Goal: Obtain resource: Download file/media

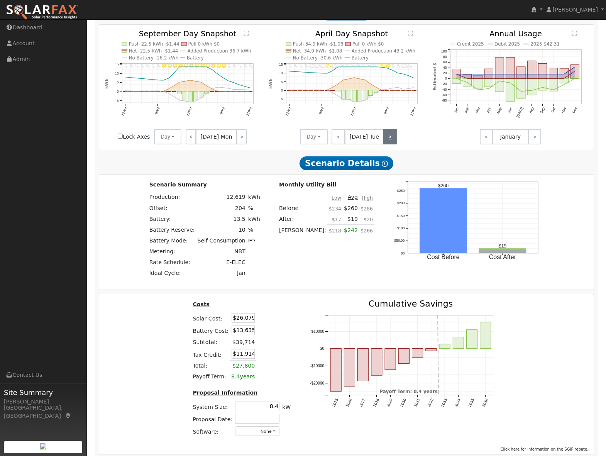
scroll to position [849, 0]
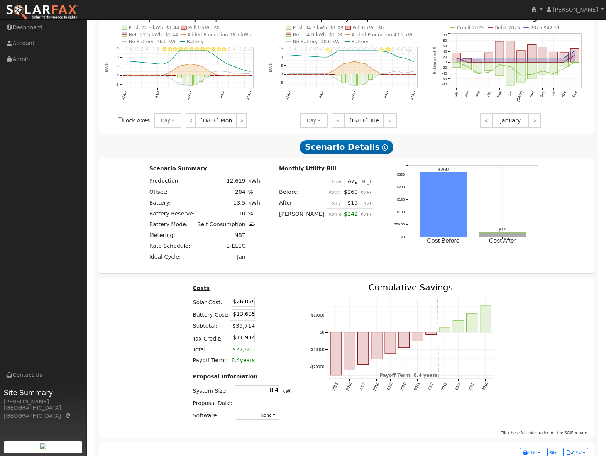
drag, startPoint x: 232, startPoint y: 307, endPoint x: 253, endPoint y: 306, distance: 21.6
click at [253, 306] on td "$26,079" at bounding box center [243, 301] width 26 height 12
type input "$26,079"
drag, startPoint x: 234, startPoint y: 319, endPoint x: 257, endPoint y: 319, distance: 23.2
click at [257, 319] on tr "Battery Cost: $13,635" at bounding box center [242, 314] width 101 height 13
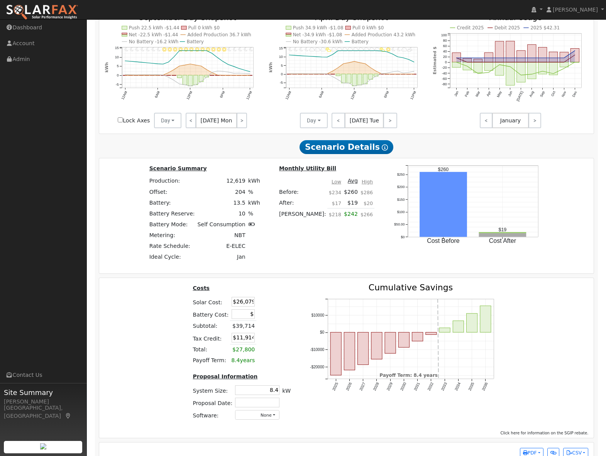
type input "$0"
type input "$7,824"
click at [270, 316] on td at bounding box center [265, 314] width 18 height 13
drag, startPoint x: 234, startPoint y: 305, endPoint x: 275, endPoint y: 305, distance: 40.6
click at [273, 305] on table "Costs Solar Cost: $26,079 Battery Cost: $0 Subtotal: $26,079 Tax Credit: $7,824…" at bounding box center [242, 325] width 101 height 83
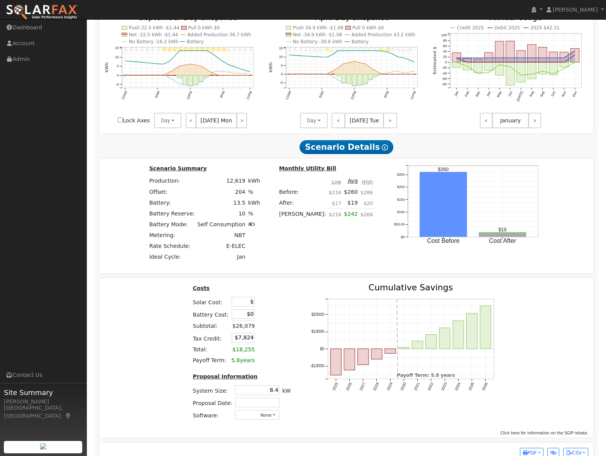
type input "$0"
click at [275, 305] on table "Costs Solar Cost: $0 Battery Cost: $0 Subtotal: $26,079 Tax Credit: $0 Total: $…" at bounding box center [242, 325] width 101 height 83
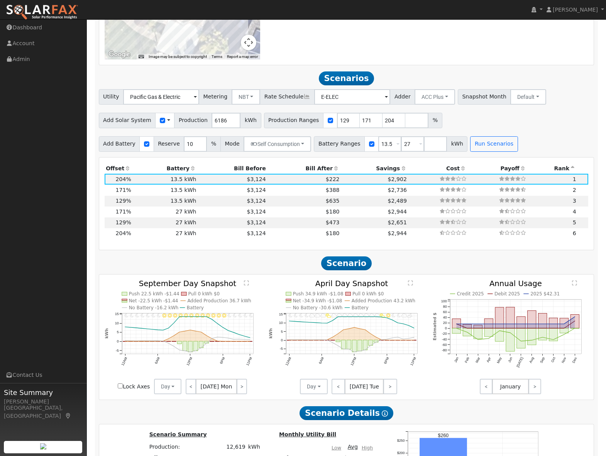
scroll to position [581, 0]
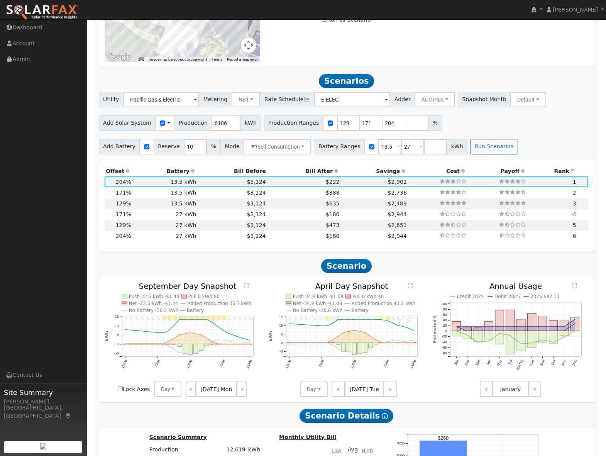
click at [400, 174] on icon at bounding box center [403, 170] width 7 height 5
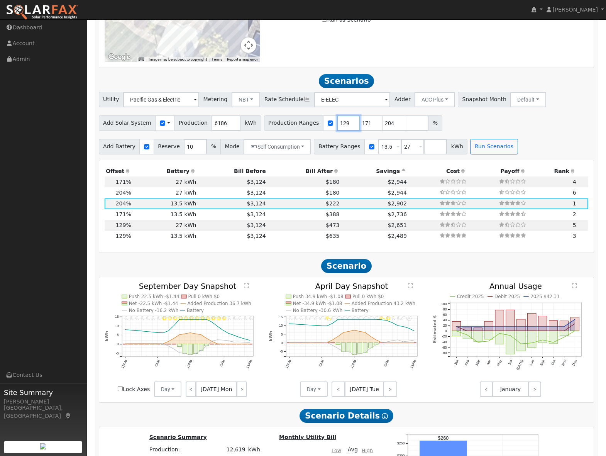
drag, startPoint x: 341, startPoint y: 126, endPoint x: 320, endPoint y: 126, distance: 20.5
click at [321, 126] on div "Production Ranges 129 171 204 %" at bounding box center [353, 122] width 178 height 15
type input "120"
type input "158"
type input "188"
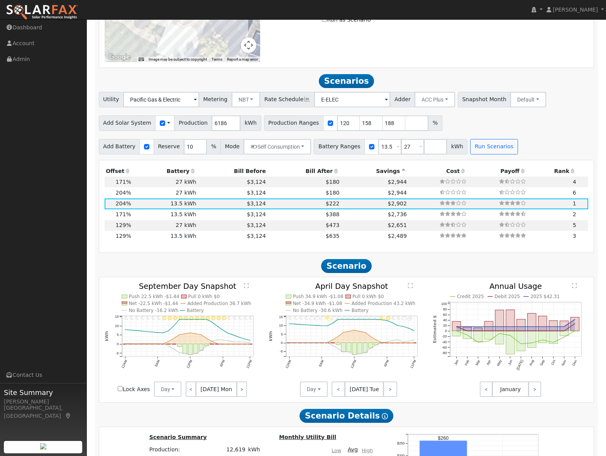
click at [485, 127] on div "Add Solar System Use CSV Data Production 6186 kWh Production Ranges 120 158 188…" at bounding box center [346, 122] width 499 height 18
click at [490, 151] on button "Run Scenarios" at bounding box center [494, 146] width 48 height 15
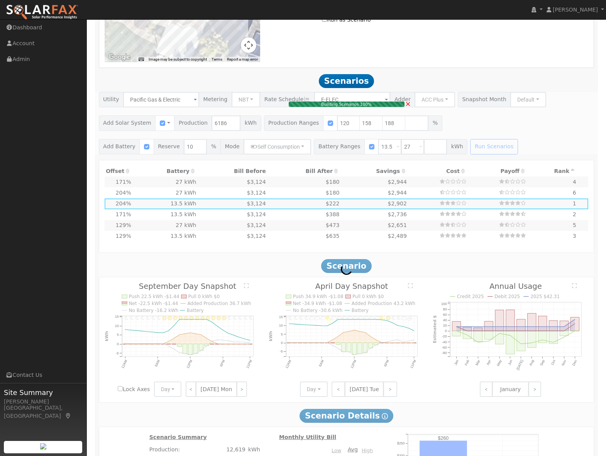
type input "$20,200"
type input "$13,635"
type input "$10,151"
type input "6.5"
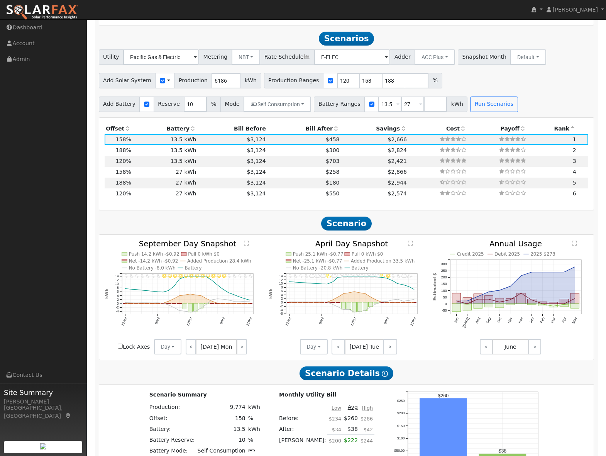
scroll to position [635, 0]
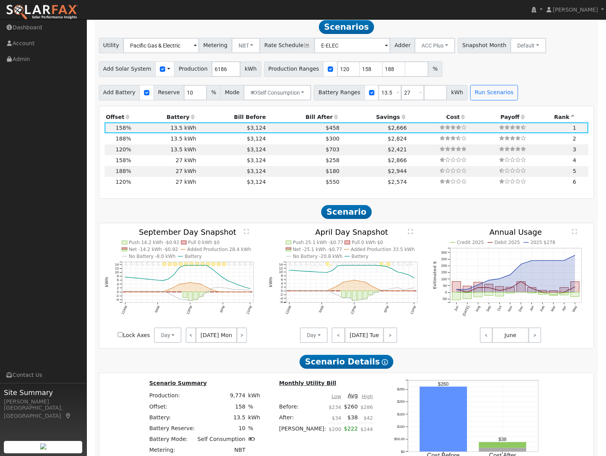
click at [400, 120] on icon at bounding box center [403, 116] width 7 height 5
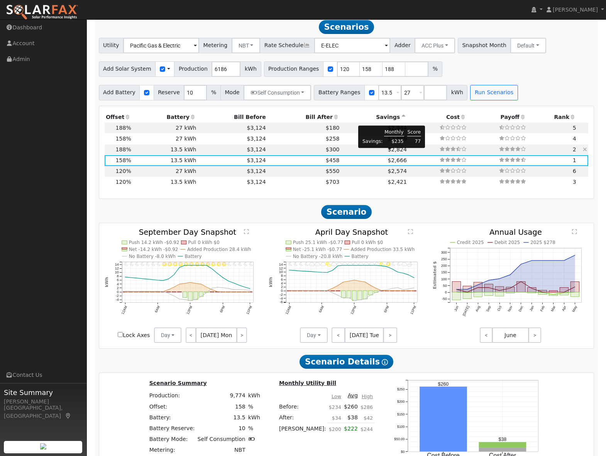
click at [394, 153] on span "$2,824" at bounding box center [397, 149] width 19 height 6
type input "$24,035"
type input "$11,301"
type input "7.8"
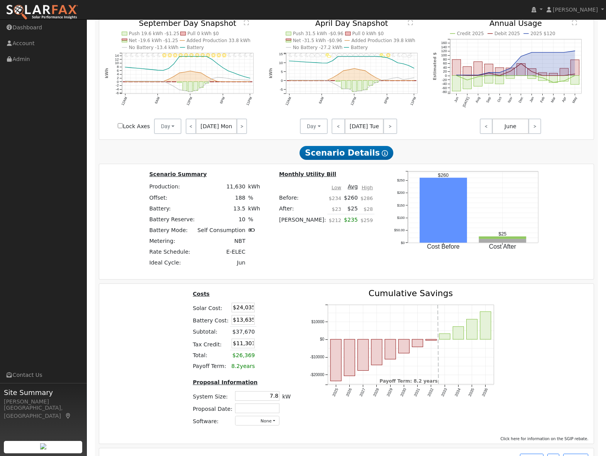
scroll to position [0, 0]
drag, startPoint x: 235, startPoint y: 312, endPoint x: 268, endPoint y: 312, distance: 32.4
click at [267, 312] on tr "Solar Cost: $24,035" at bounding box center [242, 307] width 101 height 12
type input "$0"
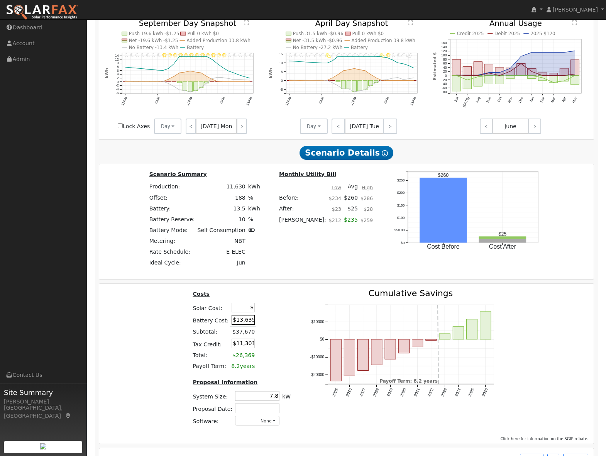
type input "$4,091"
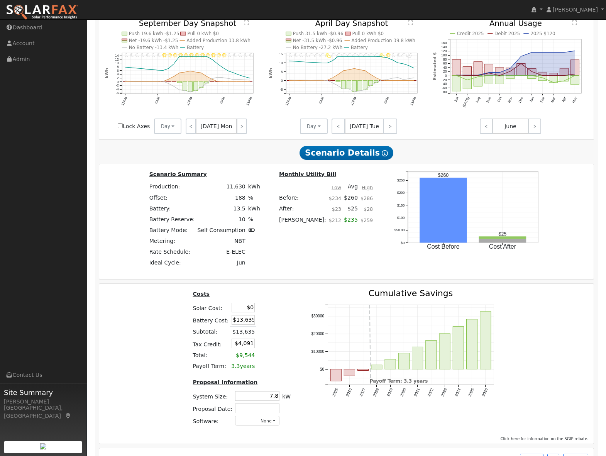
drag, startPoint x: 236, startPoint y: 325, endPoint x: 268, endPoint y: 325, distance: 32.1
click at [268, 325] on tr "Battery Cost: $13,635" at bounding box center [242, 320] width 101 height 13
type input "$0"
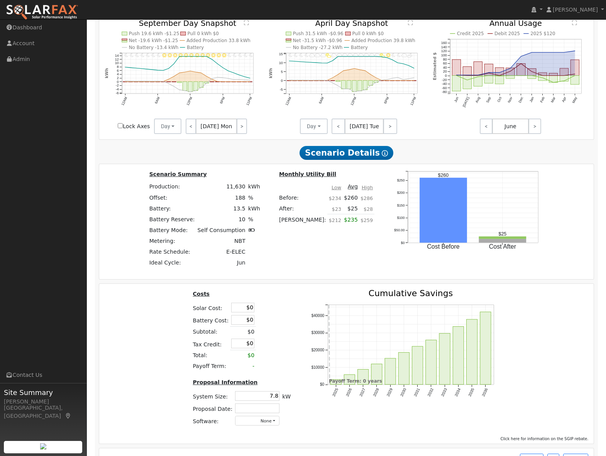
click at [268, 325] on td at bounding box center [265, 320] width 18 height 13
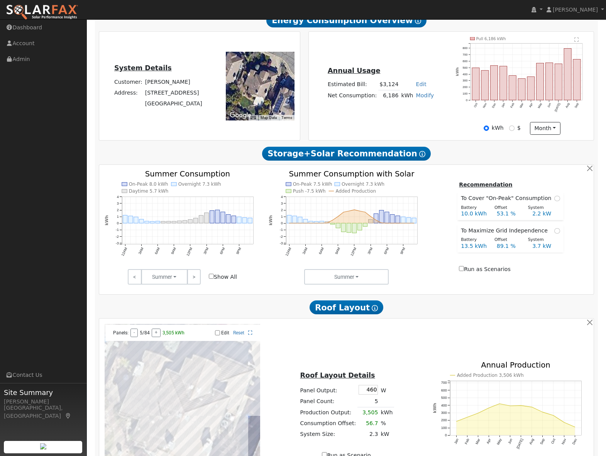
scroll to position [304, 0]
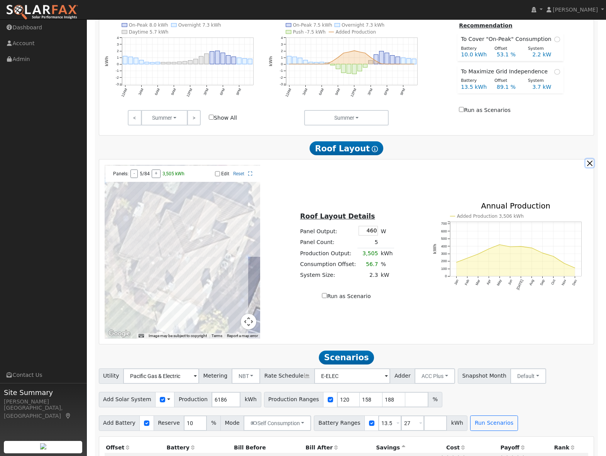
click at [591, 166] on button "button" at bounding box center [590, 163] width 8 height 8
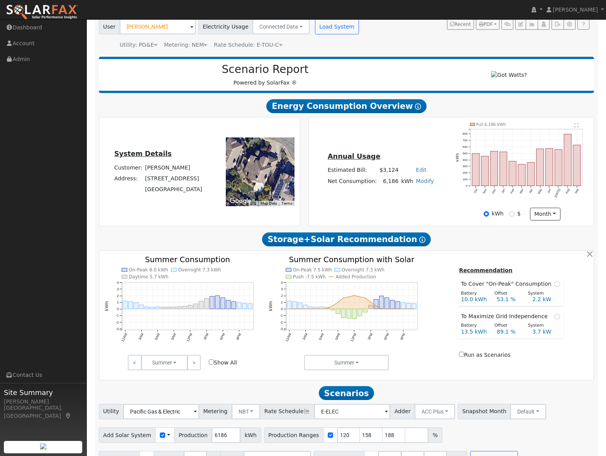
scroll to position [0, 0]
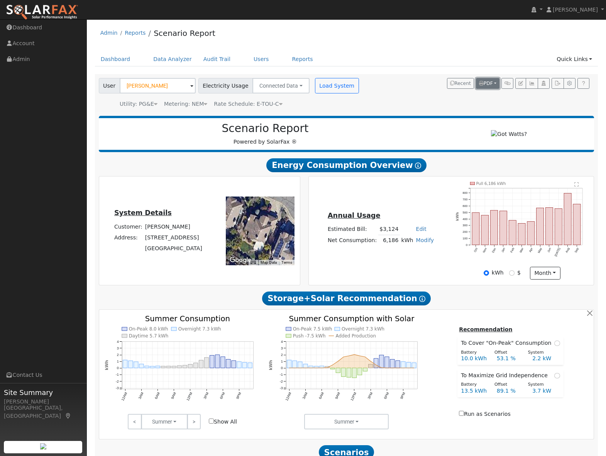
click at [494, 81] on button "PDF" at bounding box center [488, 83] width 24 height 11
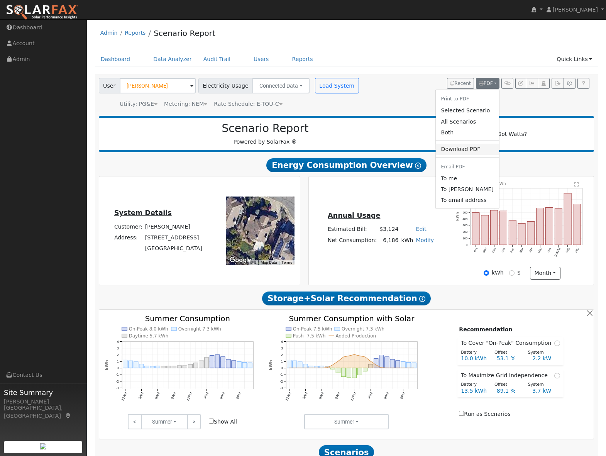
click at [484, 149] on link "Download PDF" at bounding box center [467, 149] width 63 height 11
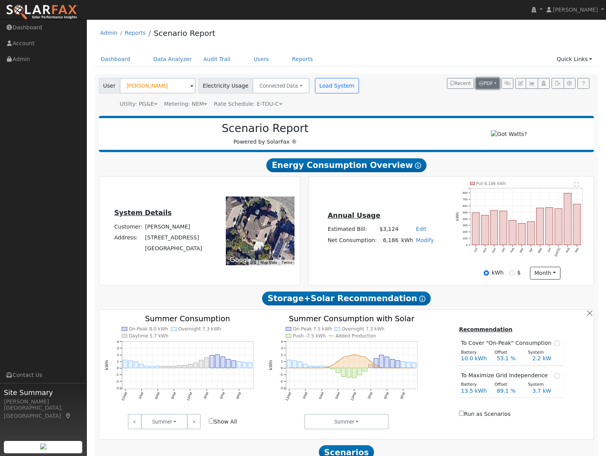
click at [494, 83] on button "PDF" at bounding box center [488, 83] width 24 height 11
click at [481, 177] on link "To me" at bounding box center [467, 178] width 63 height 11
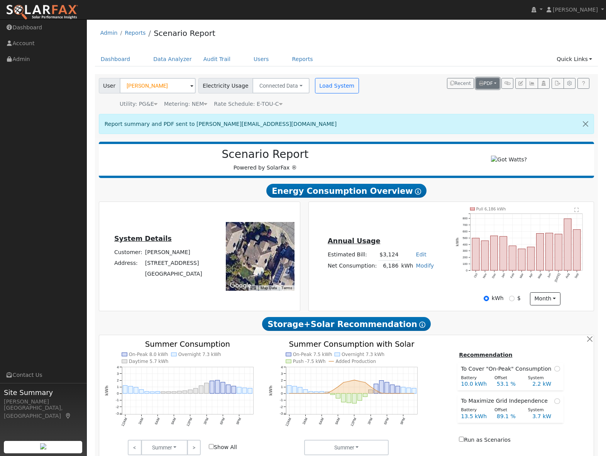
click at [492, 81] on span "PDF" at bounding box center [486, 83] width 14 height 5
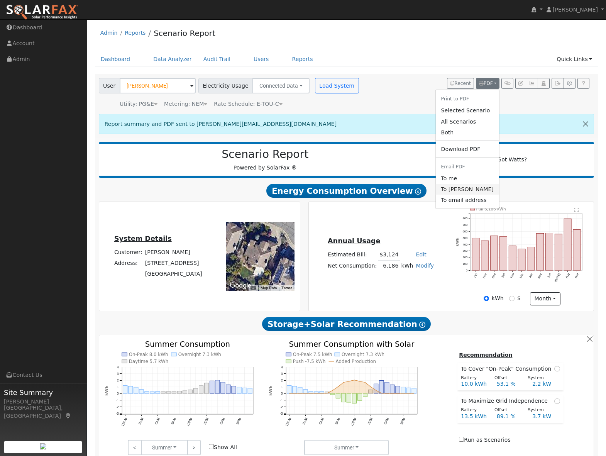
click at [483, 190] on link "To Jeremy Weed" at bounding box center [467, 189] width 63 height 11
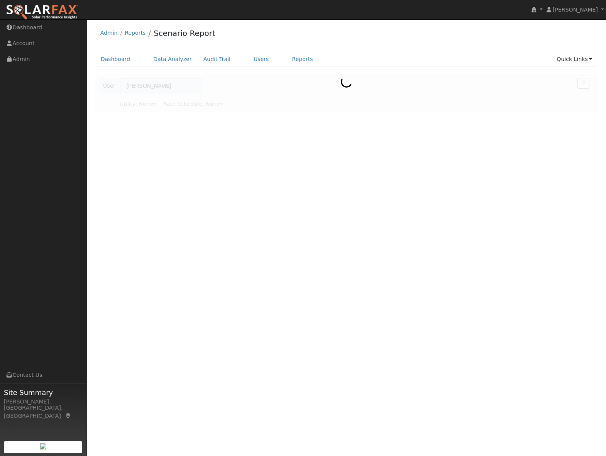
type input "E-TOU-C"
